Goal: Task Accomplishment & Management: Manage account settings

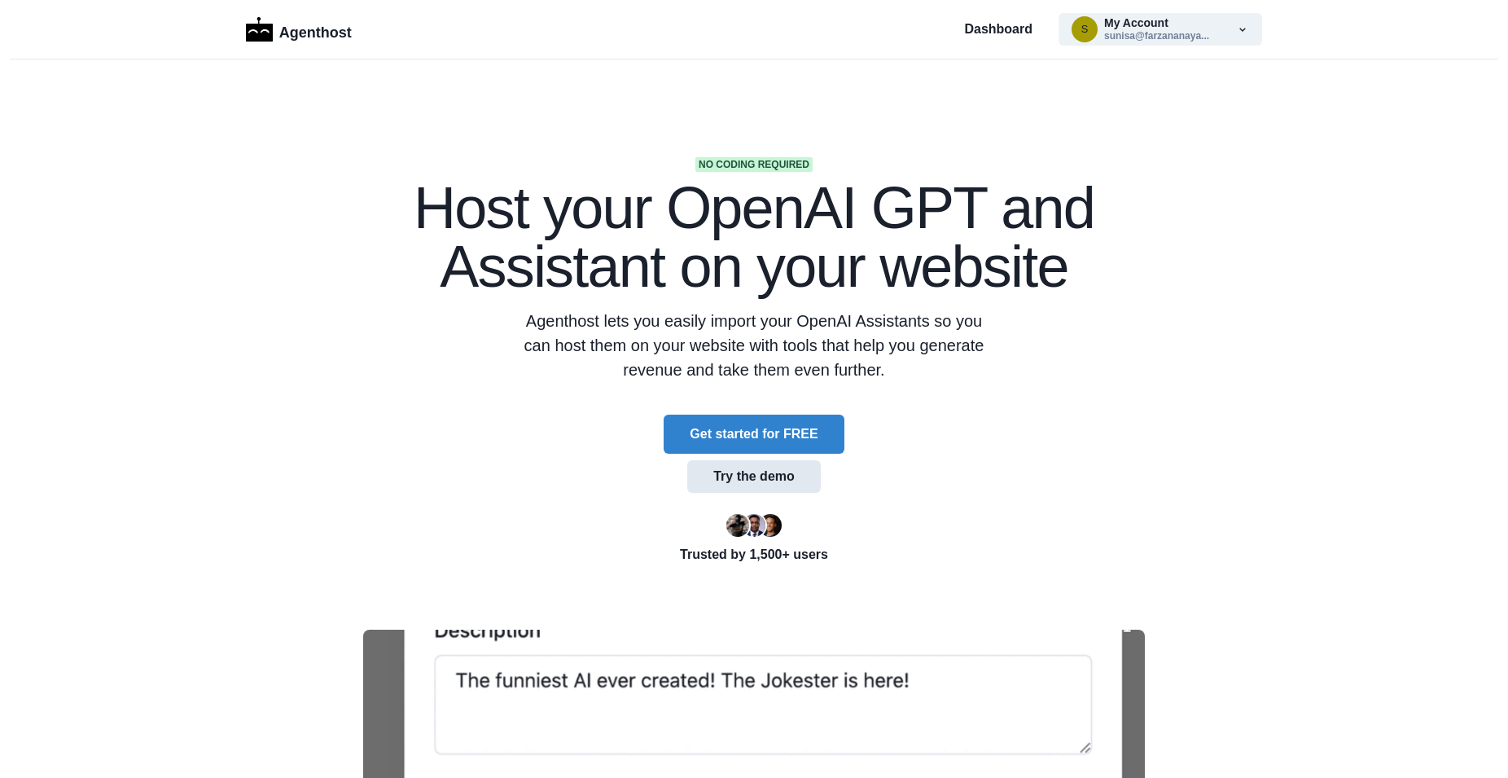
click at [757, 475] on button "Try the demo" at bounding box center [754, 476] width 134 height 33
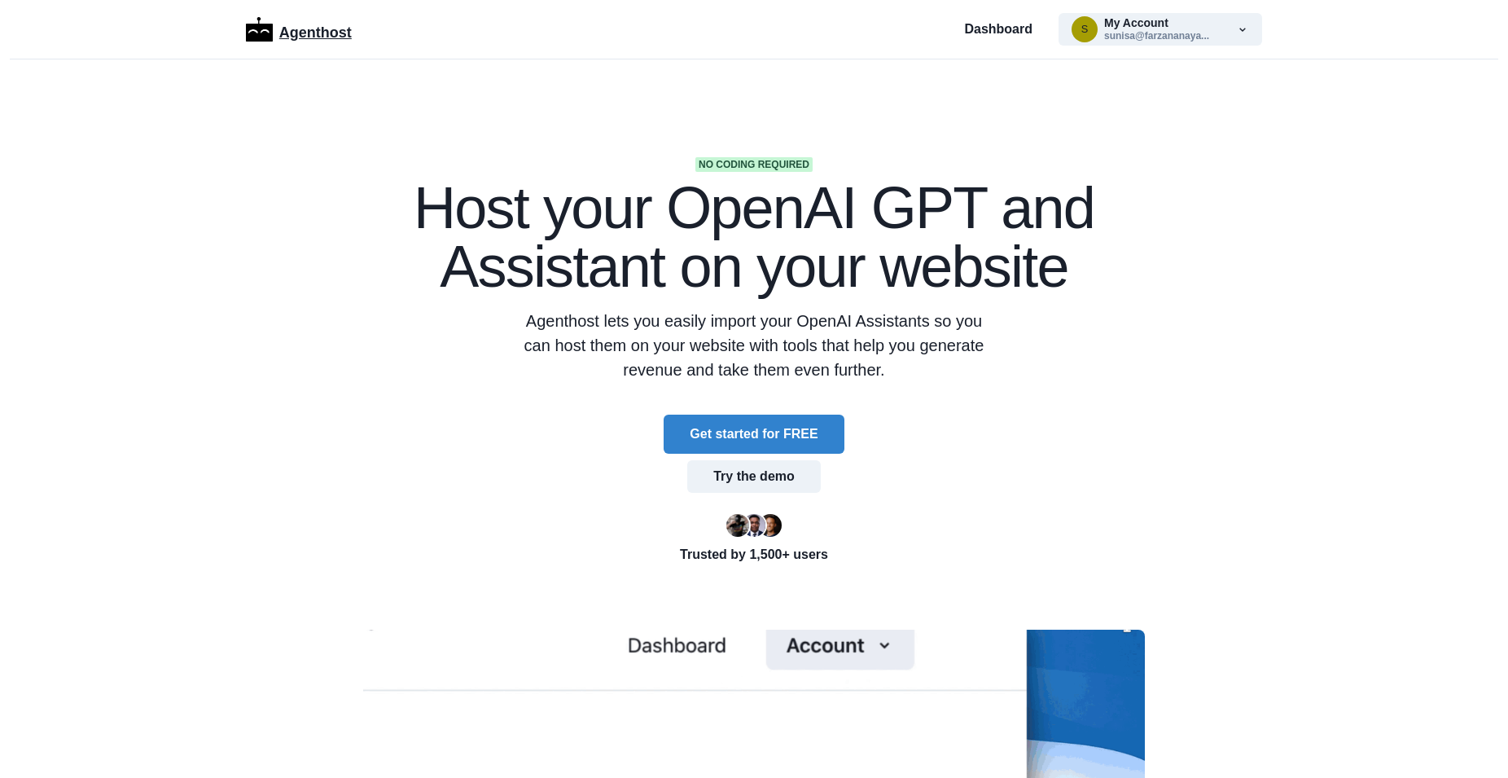
click at [291, 37] on p "Agenthost" at bounding box center [315, 29] width 72 height 28
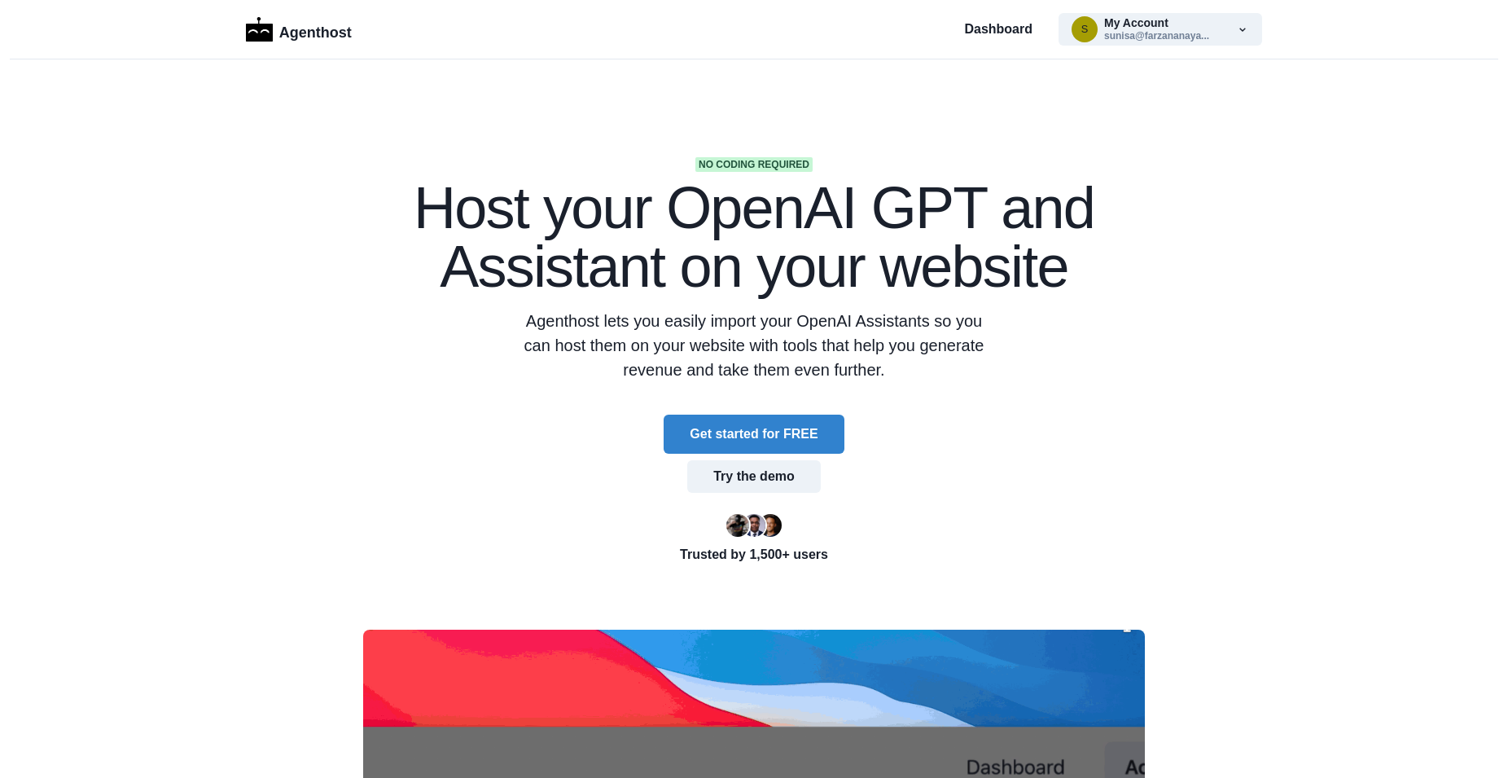
click at [1263, 191] on section "No coding required Host your OpenAI GPT and Assistant on your website Agenthost…" at bounding box center [754, 670] width 1508 height 1223
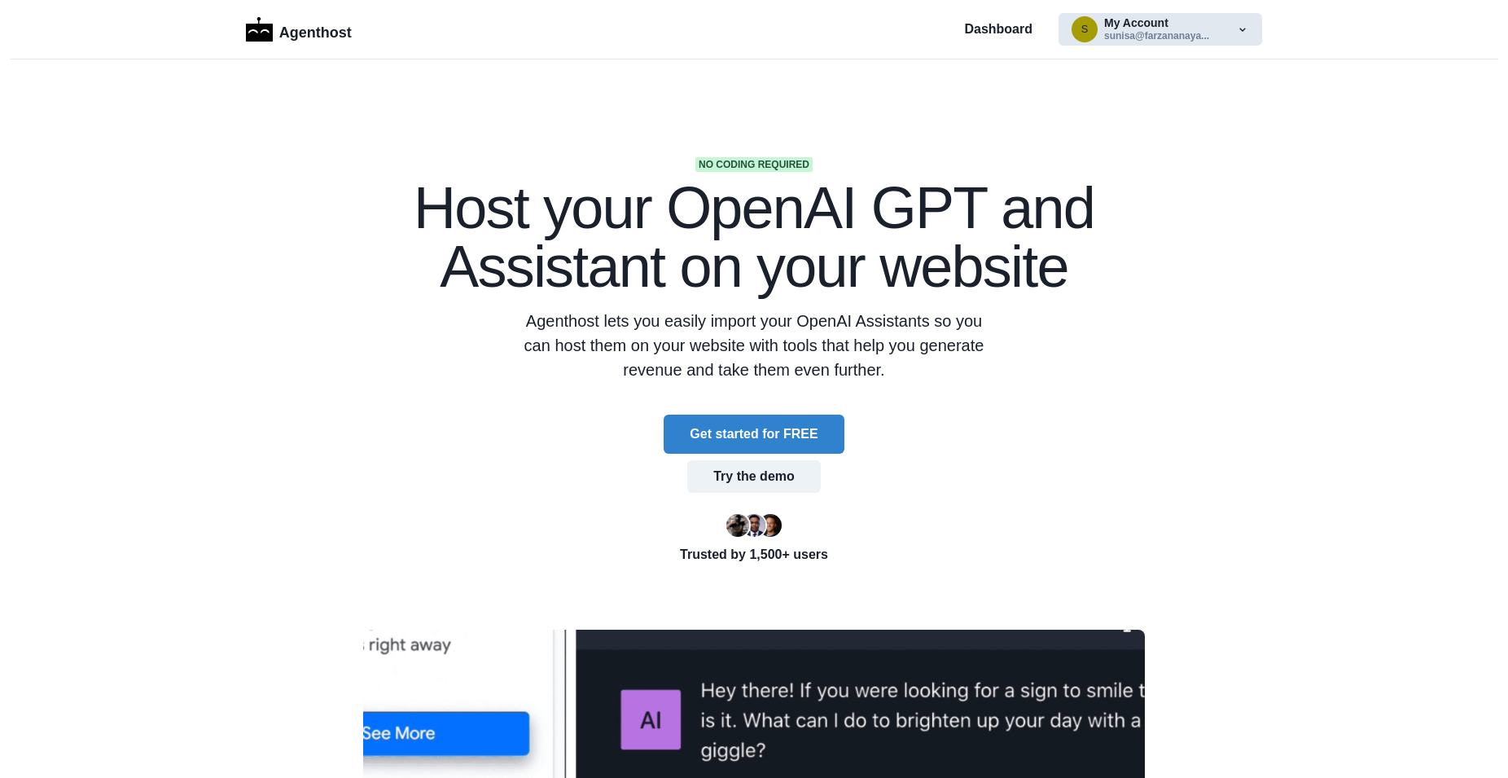
click at [1255, 42] on button "s My Account sunisa@farzananaya..." at bounding box center [1160, 29] width 204 height 33
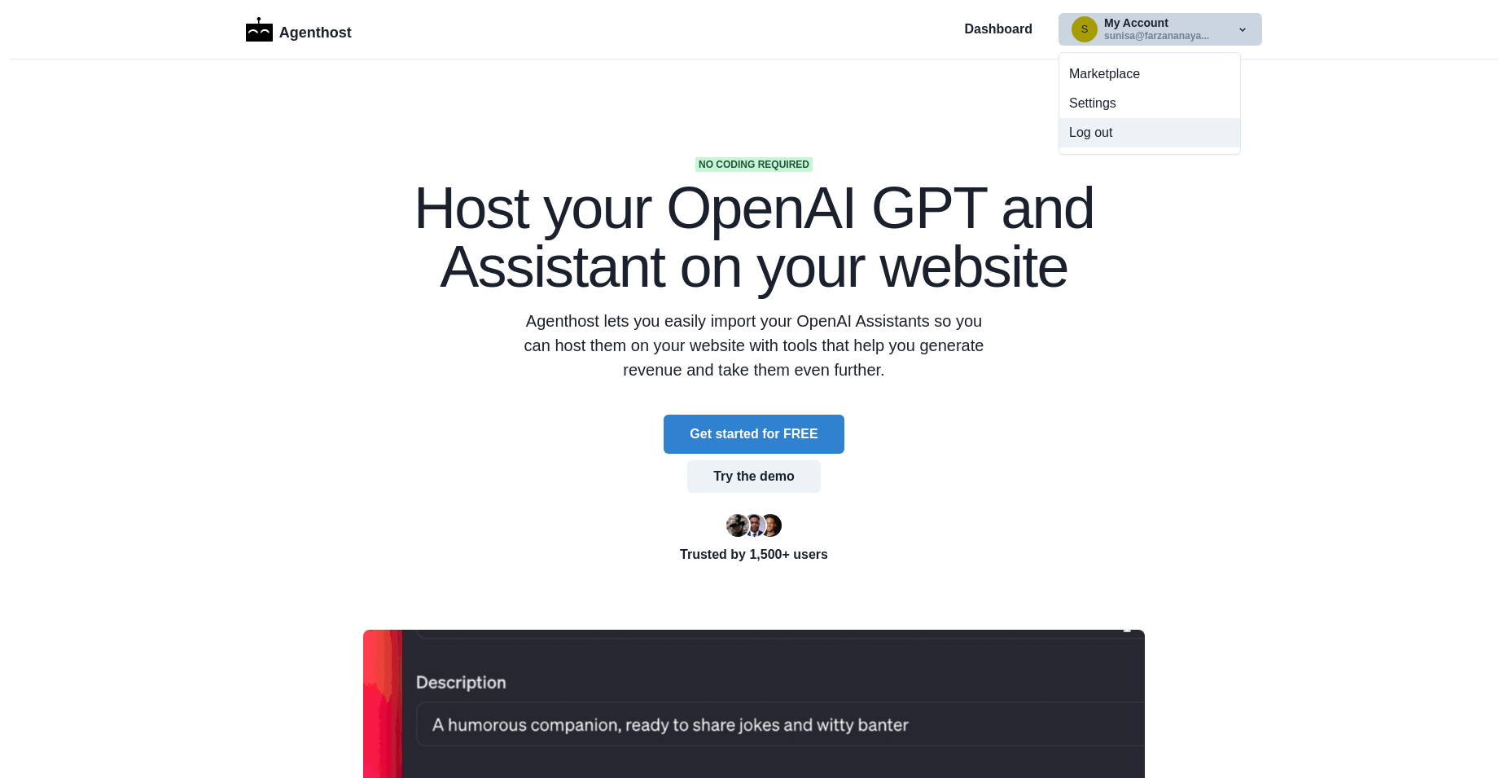
click at [1095, 133] on button "Log out" at bounding box center [1149, 132] width 181 height 29
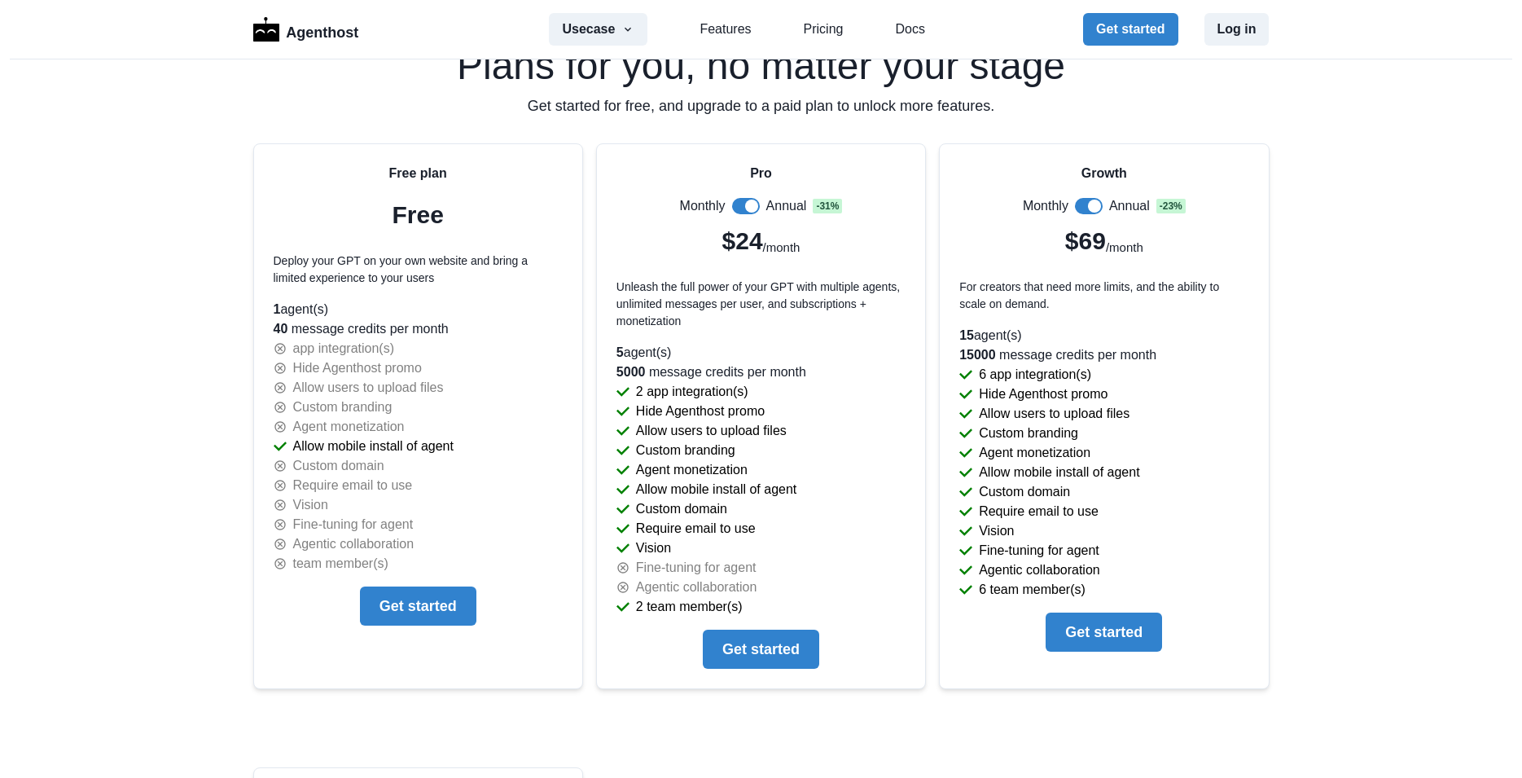
scroll to position [3428, 0]
